Goal: Information Seeking & Learning: Find specific fact

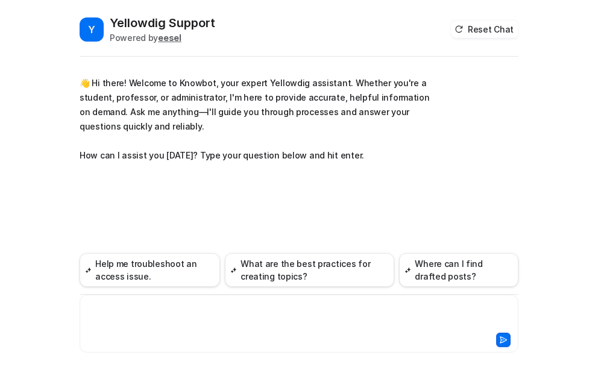
click at [124, 310] on div at bounding box center [299, 317] width 433 height 28
paste div
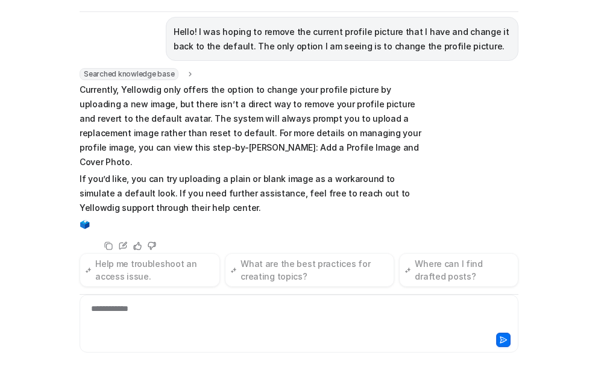
scroll to position [125, 0]
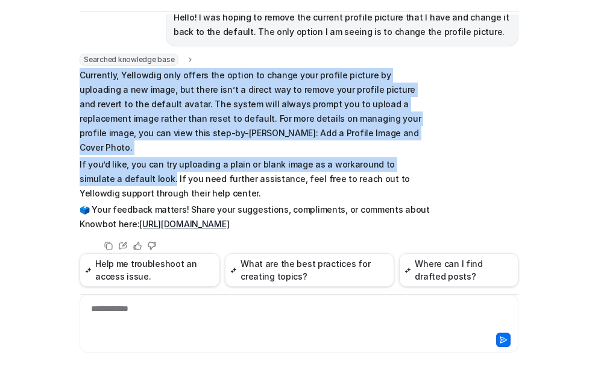
drag, startPoint x: 77, startPoint y: 75, endPoint x: 124, endPoint y: 169, distance: 104.9
click at [124, 169] on span "Currently, Yellowdig only offers the option to change your profile picture by u…" at bounding box center [256, 149] width 353 height 163
copy span "Currently, Yellowdig only offers the option to change your profile picture by u…"
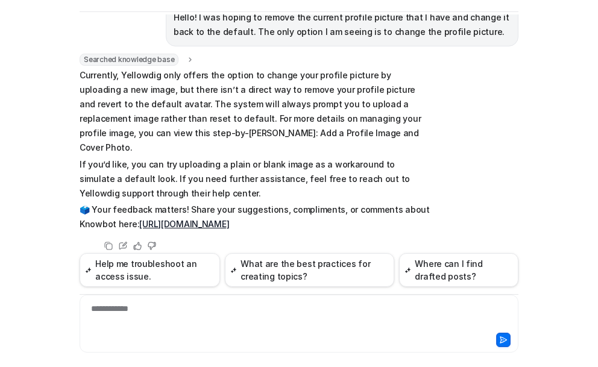
click at [128, 166] on p "If you’d like, you can try uploading a plain or blank image as a workaround to …" at bounding box center [256, 178] width 353 height 43
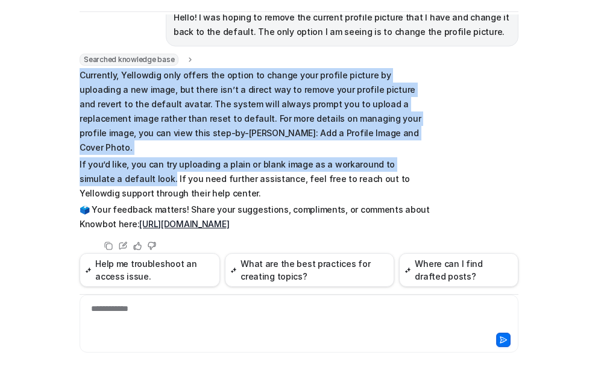
drag, startPoint x: 122, startPoint y: 166, endPoint x: 75, endPoint y: 77, distance: 100.6
click at [80, 77] on span "Currently, Yellowdig only offers the option to change your profile picture by u…" at bounding box center [256, 149] width 353 height 163
copy span "Currently, Yellowdig only offers the option to change your profile picture by u…"
